Goal: Find specific fact: Find specific fact

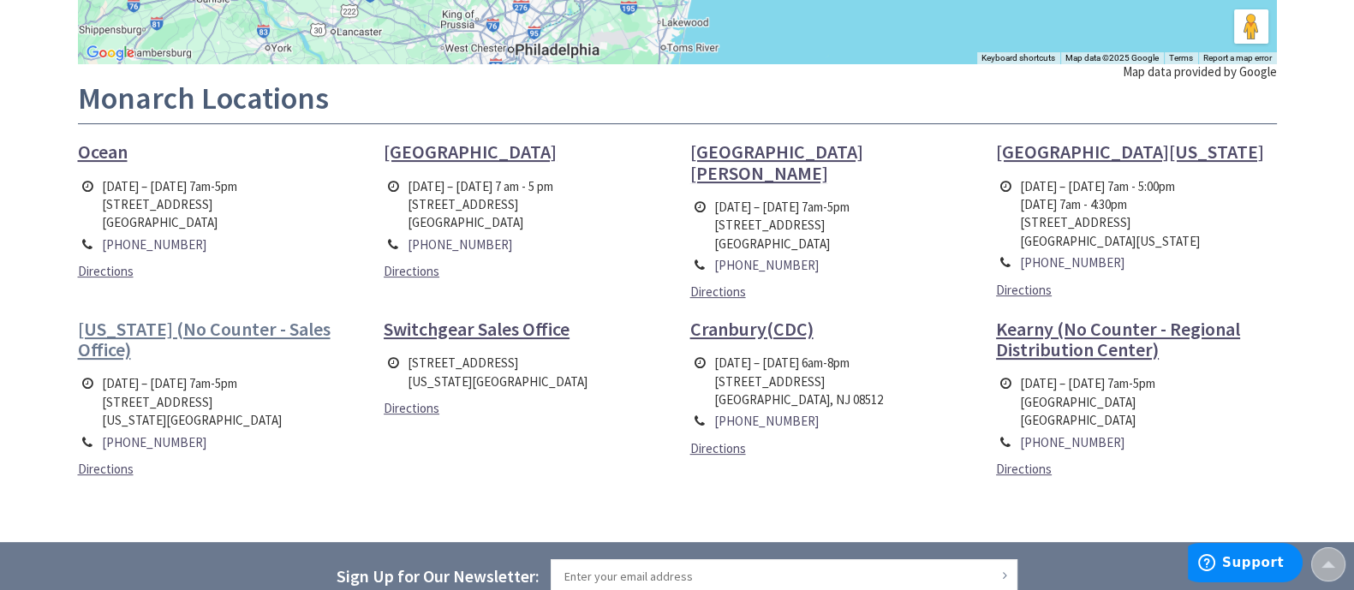
scroll to position [535, 0]
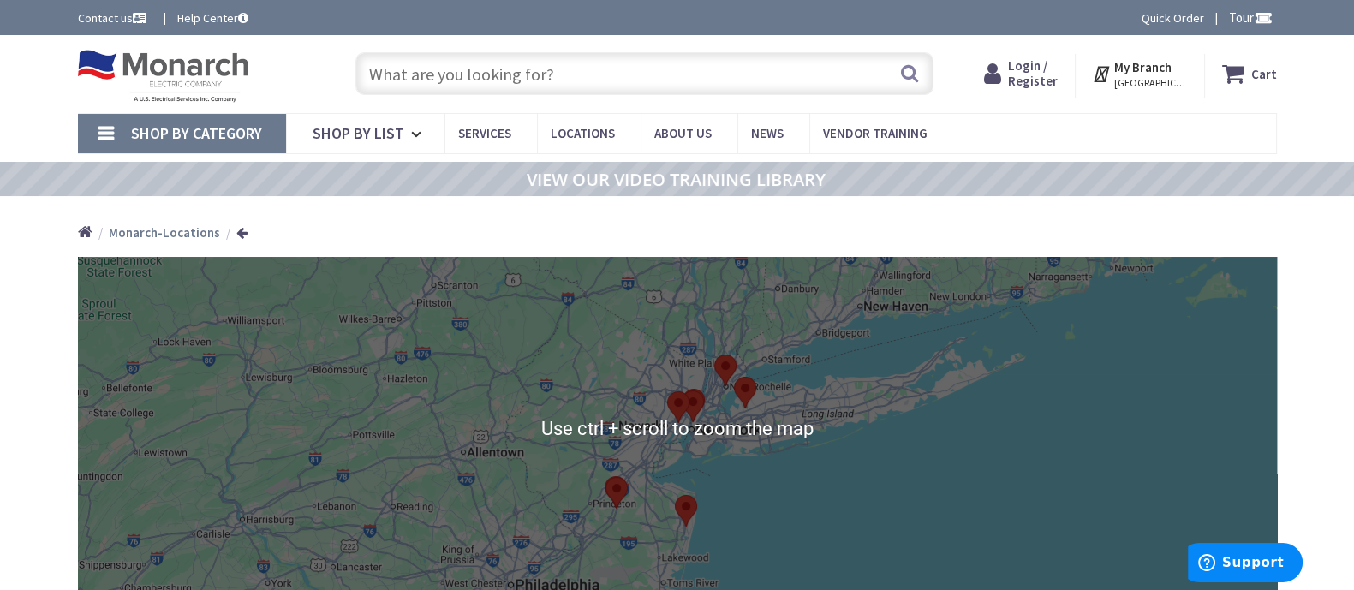
click at [464, 70] on input "text" at bounding box center [645, 73] width 578 height 43
paste input "25EW-WBX-5K"
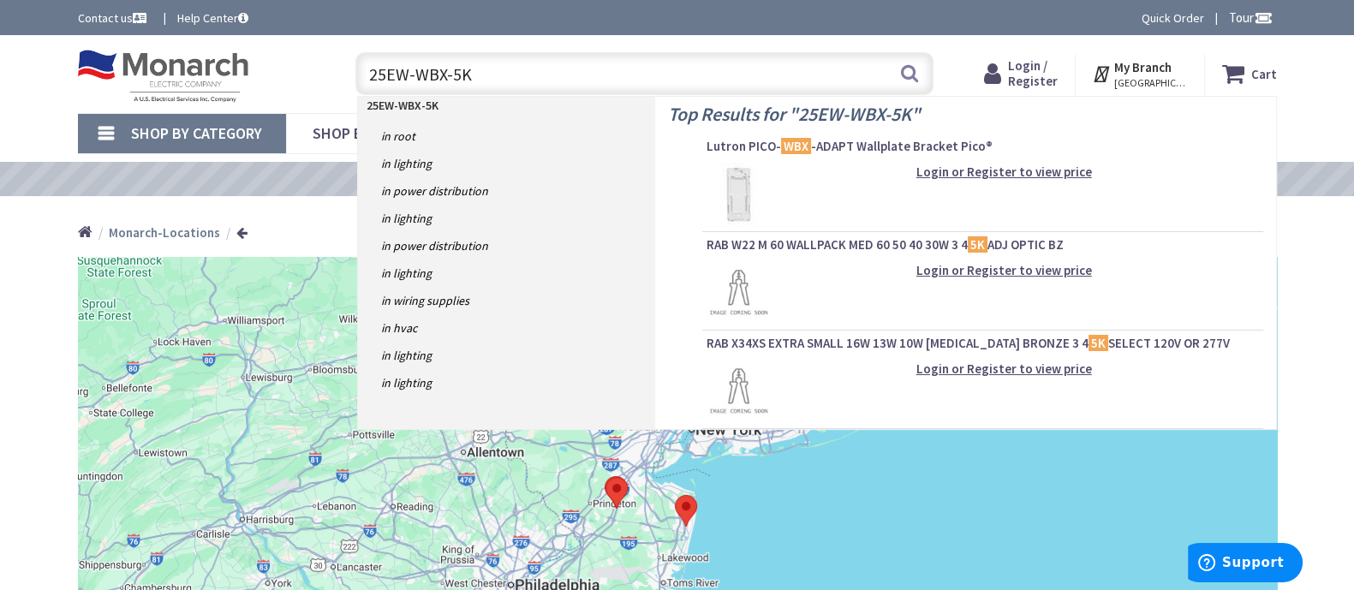
type input "25EW-WBX-5K"
